Goal: Navigation & Orientation: Find specific page/section

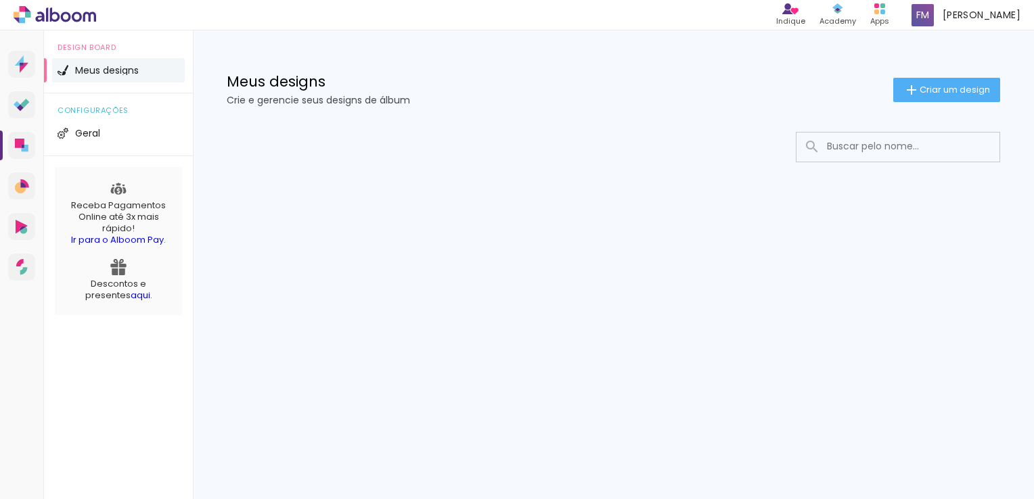
click at [54, 18] on icon at bounding box center [55, 15] width 83 height 18
click at [16, 99] on icon at bounding box center [22, 105] width 16 height 13
